Goal: Task Accomplishment & Management: Complete application form

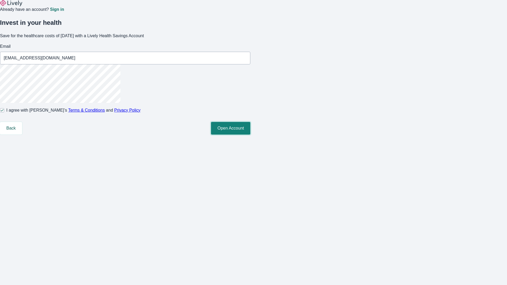
click at [250, 135] on button "Open Account" at bounding box center [230, 128] width 39 height 13
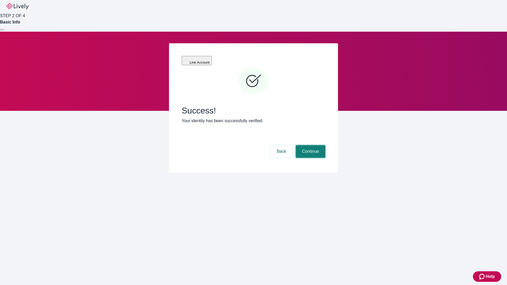
click at [310, 145] on button "Continue" at bounding box center [311, 151] width 30 height 13
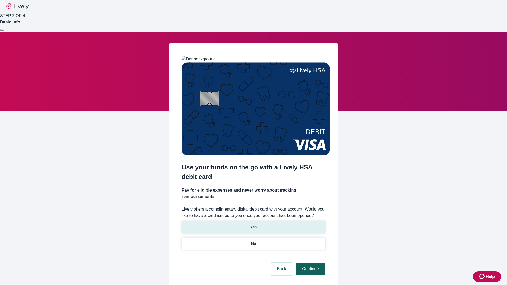
click at [253, 224] on p "Yes" at bounding box center [253, 227] width 6 height 6
click at [310, 263] on button "Continue" at bounding box center [311, 269] width 30 height 13
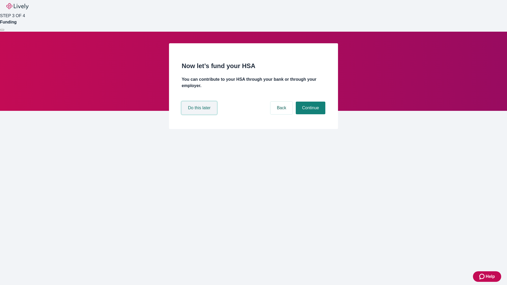
click at [200, 114] on button "Do this later" at bounding box center [199, 108] width 35 height 13
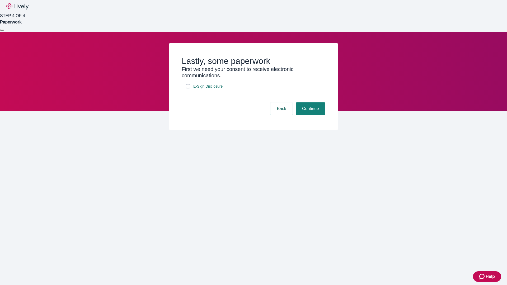
click at [188, 88] on input "E-Sign Disclosure" at bounding box center [188, 86] width 4 height 4
checkbox input "true"
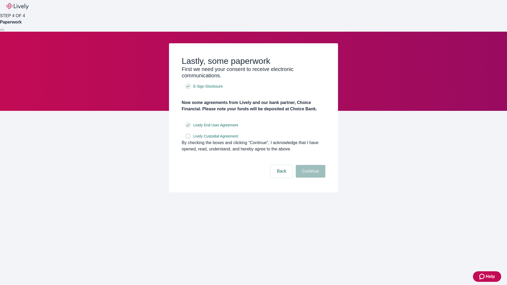
click at [188, 138] on input "Lively Custodial Agreement" at bounding box center [188, 136] width 4 height 4
checkbox input "true"
click at [310, 178] on button "Continue" at bounding box center [311, 171] width 30 height 13
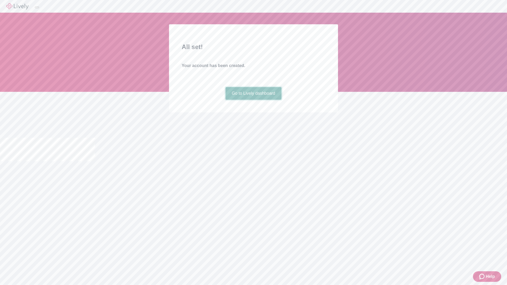
click at [253, 100] on link "Go to Lively dashboard" at bounding box center [253, 93] width 56 height 13
